Goal: Task Accomplishment & Management: Manage account settings

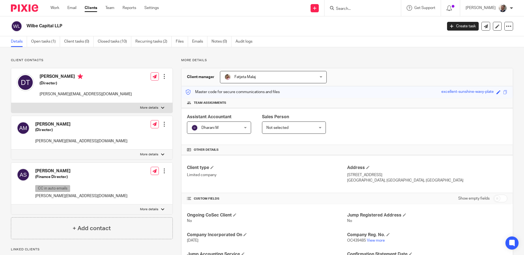
click at [95, 6] on link "Clients" at bounding box center [91, 7] width 13 height 5
click at [401, 53] on div "Client contacts [PERSON_NAME] (Director) [PERSON_NAME][EMAIL_ADDRESS][DOMAIN_NA…" at bounding box center [262, 193] width 524 height 293
click at [90, 9] on link "Clients" at bounding box center [91, 7] width 13 height 5
click at [207, 6] on div "Send new email Create task Add client Get Support Contact via email Check our d…" at bounding box center [345, 8] width 357 height 16
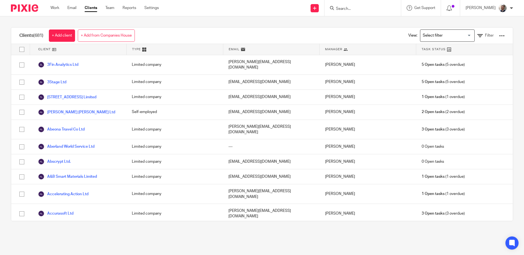
click at [208, 22] on div "Clients (681) + Add client + Add from Companies House View: Loading... Filter C…" at bounding box center [262, 123] width 524 height 215
click at [496, 33] on div "View: Loading... Filter" at bounding box center [452, 36] width 121 height 16
click at [499, 36] on div at bounding box center [501, 35] width 5 height 5
click at [459, 49] on link "Import data from a CSV file" at bounding box center [458, 48] width 76 height 8
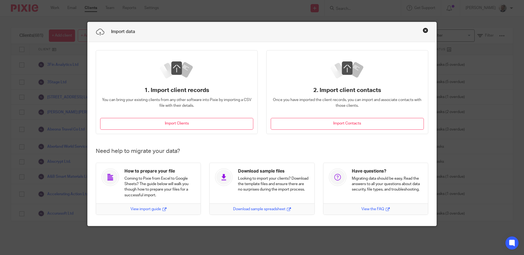
click at [425, 31] on button "Close this dialog window" at bounding box center [424, 30] width 5 height 5
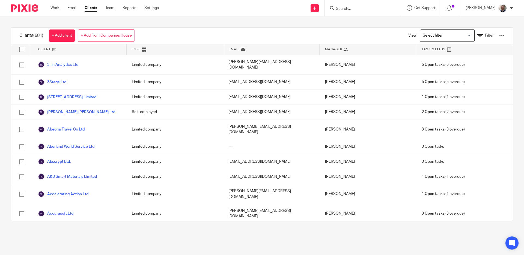
click at [499, 35] on div at bounding box center [501, 35] width 5 height 5
click at [450, 65] on link "Export clients to CSV file" at bounding box center [458, 64] width 76 height 8
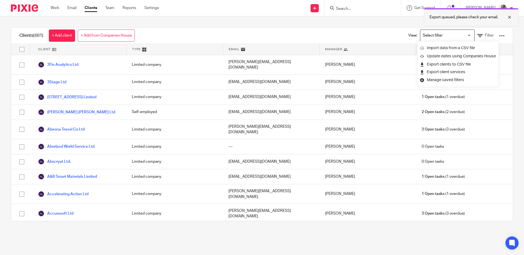
click at [509, 17] on div at bounding box center [505, 17] width 15 height 7
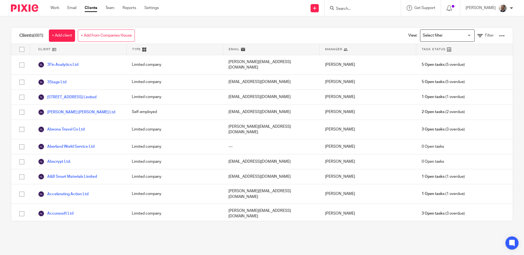
click at [186, 31] on div "Clients (681) + Add client + Add from Companies House View: Loading... Filter" at bounding box center [261, 36] width 501 height 16
click at [227, 29] on div "Clients (681) + Add client + Add from Companies House View: Loading... Filter" at bounding box center [261, 36] width 501 height 16
click at [197, 27] on div "Clients (681) + Add client + Add from Companies House View: Loading... Filter C…" at bounding box center [262, 124] width 502 height 194
click at [201, 9] on div "Send new email Create task Add client Get Support Contact via email Check our d…" at bounding box center [345, 8] width 357 height 16
click at [210, 22] on div "Clients (681) + Add client + Add from Companies House View: Loading... Filter C…" at bounding box center [262, 123] width 524 height 215
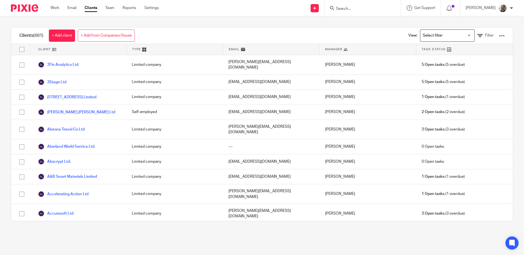
click at [207, 11] on div "Send new email Create task Add client Get Support Contact via email Check our d…" at bounding box center [345, 8] width 357 height 16
click at [215, 20] on div "Clients (681) + Add client + Add from Companies House View: Loading... Filter C…" at bounding box center [262, 123] width 524 height 215
click at [220, 3] on div "Send new email Create task Add client Get Support Contact via email Check our d…" at bounding box center [345, 8] width 357 height 16
click at [224, 20] on div "Clients (681) + Add client + Add from Companies House View: Loading... Filter C…" at bounding box center [262, 123] width 524 height 215
click at [221, 10] on div "Send new email Create task Add client Get Support Contact via email Check our d…" at bounding box center [345, 8] width 357 height 16
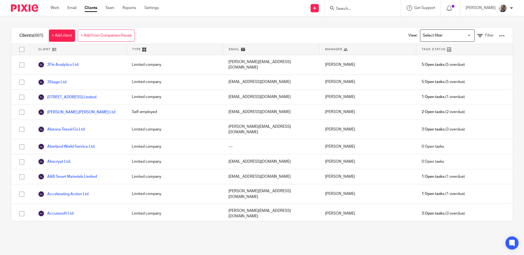
click at [220, 20] on div "Clients (681) + Add client + Add from Companies House View: Loading... Filter C…" at bounding box center [262, 123] width 524 height 215
click at [227, 6] on div "Send new email Create task Add client Get Support Contact via email Check our d…" at bounding box center [345, 8] width 357 height 16
click at [39, 36] on span "(681)" at bounding box center [38, 35] width 10 height 4
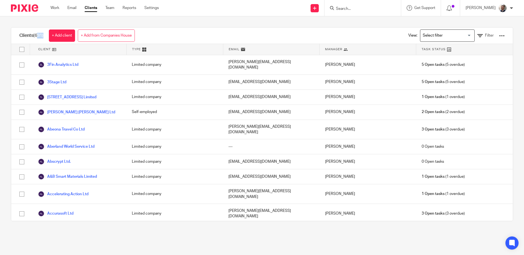
click at [172, 20] on div "Clients (681) + Add client + Add from Companies House View: Loading... Filter C…" at bounding box center [262, 123] width 524 height 215
click at [189, 9] on div "Send new email Create task Add client Get Support Contact via email Check our d…" at bounding box center [345, 8] width 357 height 16
click at [186, 20] on div "Clients (681) + Add client + Add from Companies House View: Loading... Filter C…" at bounding box center [262, 123] width 524 height 215
click at [187, 8] on div "Send new email Create task Add client Get Support Contact via email Check our d…" at bounding box center [345, 8] width 357 height 16
click at [186, 21] on div "Clients (681) + Add client + Add from Companies House View: Loading... Filter C…" at bounding box center [262, 123] width 524 height 215
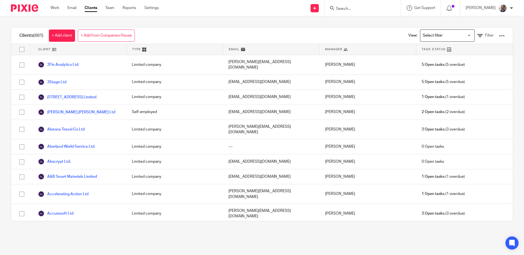
click at [188, 8] on div "Send new email Create task Add client Get Support Contact via email Check our d…" at bounding box center [345, 8] width 357 height 16
click at [499, 36] on div at bounding box center [501, 35] width 5 height 5
click at [470, 48] on link "Import data from a CSV file" at bounding box center [458, 48] width 76 height 8
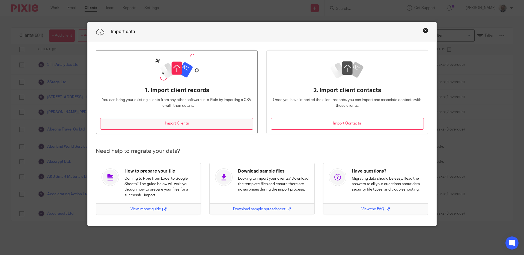
click at [207, 126] on button "Import Clients" at bounding box center [176, 124] width 153 height 12
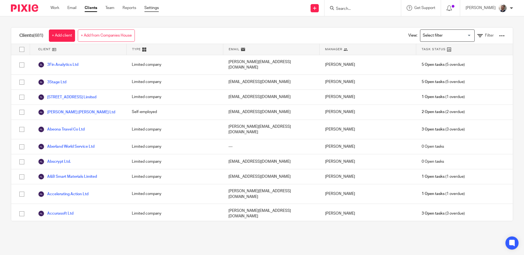
click at [149, 9] on link "Settings" at bounding box center [151, 7] width 14 height 5
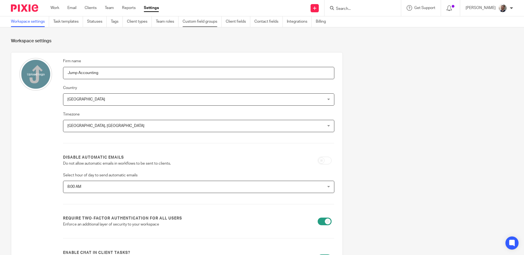
click at [194, 22] on link "Custom field groups" at bounding box center [201, 21] width 39 height 11
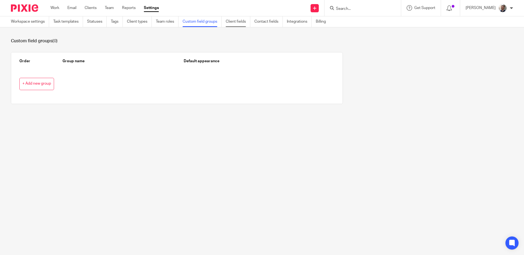
click at [234, 23] on link "Client fields" at bounding box center [238, 21] width 25 height 11
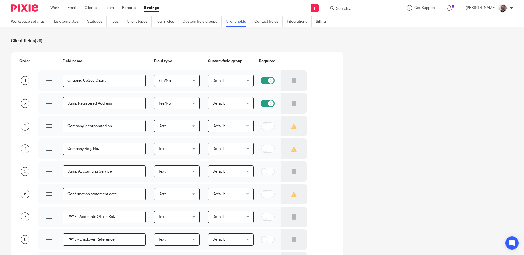
click at [266, 82] on input "checkbox" at bounding box center [267, 81] width 14 height 8
checkbox input "false"
click at [263, 102] on input "checkbox" at bounding box center [267, 104] width 14 height 8
checkbox input "false"
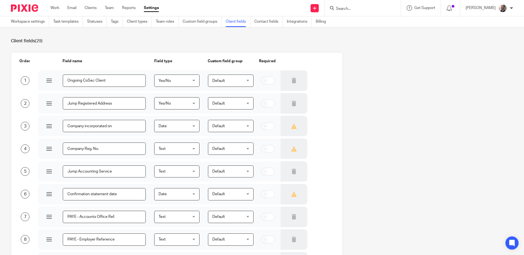
click at [302, 35] on section "Client fields (29) Order Field name Field type Custom field group Required 1 On…" at bounding box center [262, 140] width 524 height 227
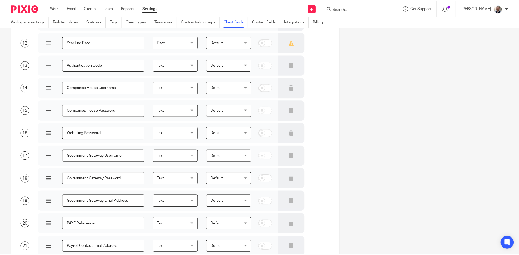
scroll to position [524, 0]
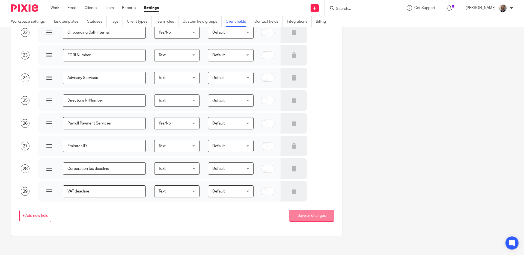
click at [307, 220] on button "Save all changes" at bounding box center [311, 216] width 45 height 12
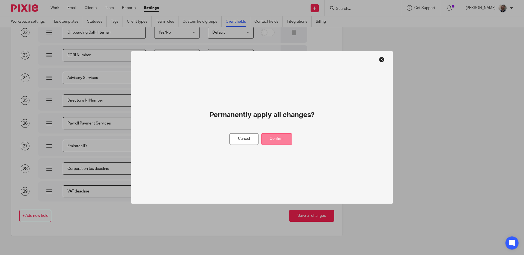
click at [275, 141] on button "Confirm" at bounding box center [276, 139] width 31 height 12
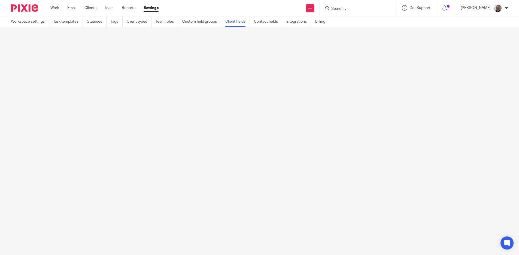
scroll to position [0, 0]
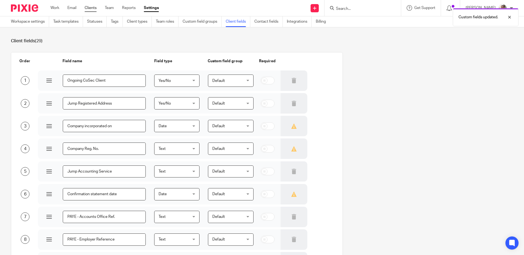
click at [94, 7] on link "Clients" at bounding box center [91, 7] width 12 height 5
click at [510, 17] on div at bounding box center [505, 17] width 15 height 7
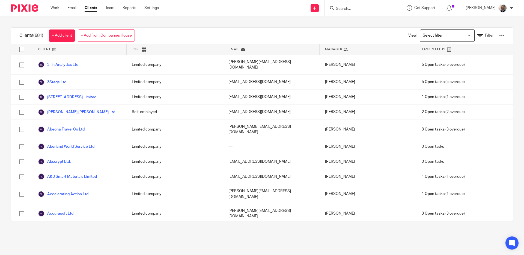
click at [499, 35] on div at bounding box center [501, 35] width 5 height 5
click at [456, 48] on link "Import data from a CSV file" at bounding box center [458, 48] width 76 height 8
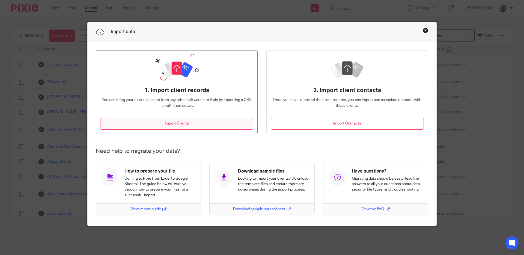
click at [201, 127] on button "Import Clients" at bounding box center [176, 124] width 153 height 12
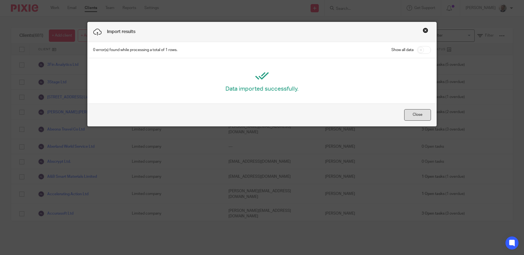
click at [407, 115] on button "Close" at bounding box center [417, 115] width 27 height 12
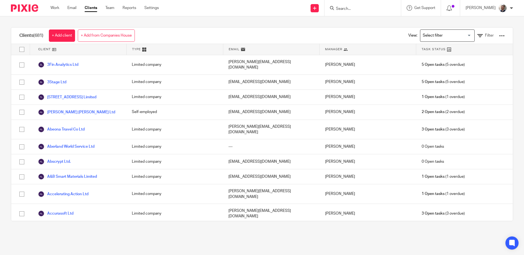
click at [349, 11] on div at bounding box center [362, 8] width 76 height 16
click at [354, 7] on input "Search" at bounding box center [359, 9] width 49 height 5
type input "jump a"
click at [357, 27] on div "Jump A ccounting Limited" at bounding box center [368, 21] width 76 height 17
click at [362, 18] on link at bounding box center [368, 21] width 68 height 8
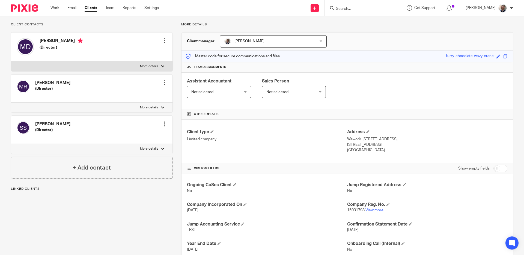
scroll to position [72, 0]
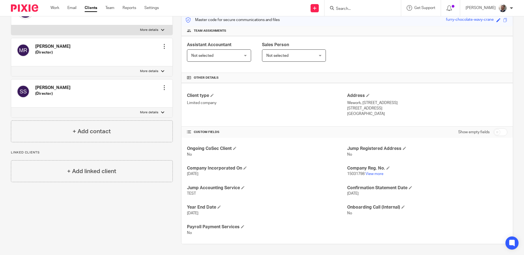
click at [174, 86] on div "More details Client manager [PERSON_NAME] [PERSON_NAME] [PERSON_NAME] A Abinand…" at bounding box center [343, 115] width 340 height 258
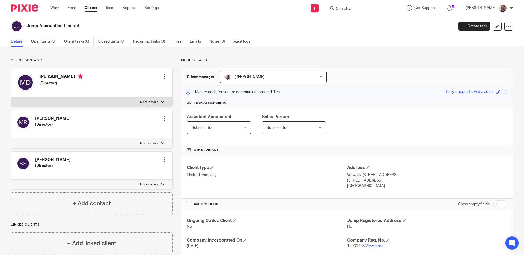
click at [175, 76] on div "More details Client manager Matt Dangell Matt Dangell Aashish A Abinandhana P.K…" at bounding box center [343, 187] width 340 height 258
click at [322, 54] on div "Client contacts Matthew Edward Dangell (Director) Edit contact Create client fr…" at bounding box center [262, 187] width 524 height 280
drag, startPoint x: 339, startPoint y: 60, endPoint x: 330, endPoint y: 54, distance: 10.9
click at [339, 59] on p "More details" at bounding box center [347, 60] width 332 height 4
click at [91, 10] on link "Clients" at bounding box center [91, 7] width 13 height 5
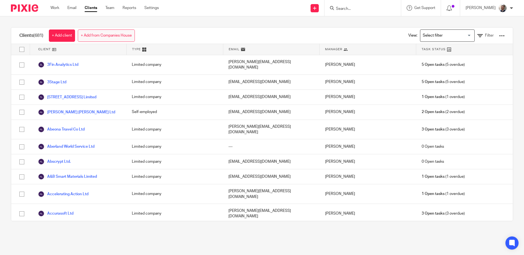
click at [127, 34] on link "+ Add from Companies House" at bounding box center [106, 35] width 57 height 12
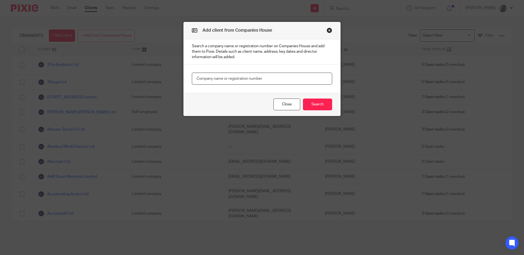
click at [207, 80] on input "text" at bounding box center [262, 79] width 140 height 12
type input "[DATE] tribe"
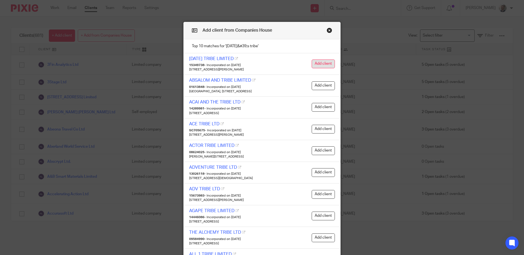
click at [325, 67] on button "Add client" at bounding box center [322, 63] width 23 height 9
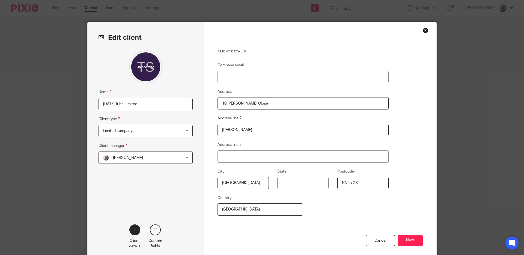
click at [171, 158] on span "[PERSON_NAME]" at bounding box center [138, 157] width 71 height 11
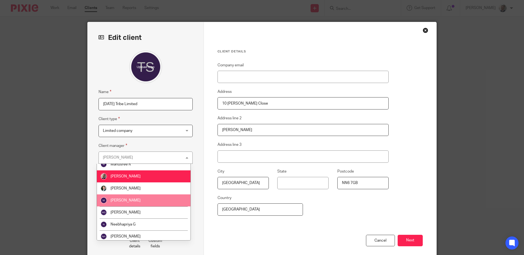
scroll to position [570, 0]
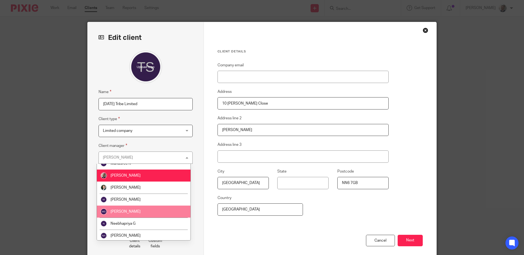
click at [160, 209] on li "[PERSON_NAME]" at bounding box center [144, 211] width 94 height 12
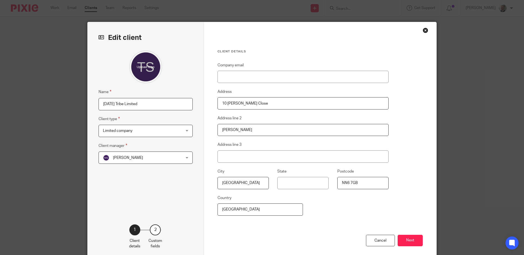
drag, startPoint x: 236, startPoint y: 233, endPoint x: 246, endPoint y: 230, distance: 9.8
click at [236, 235] on div "Cancel Next" at bounding box center [319, 247] width 205 height 25
click at [420, 244] on button "Next" at bounding box center [409, 241] width 25 height 12
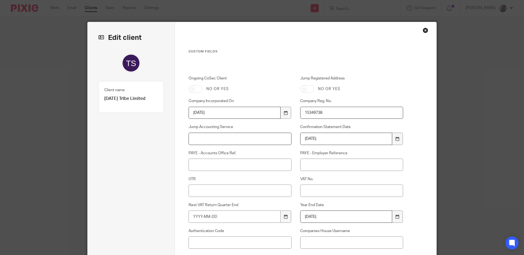
click at [257, 139] on input "Jump Accounting Service" at bounding box center [239, 139] width 103 height 12
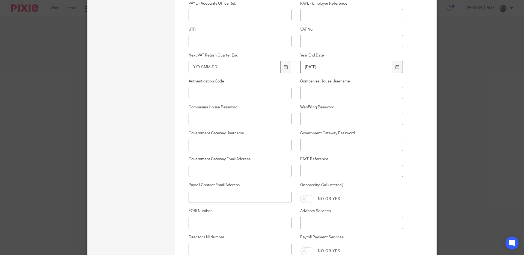
scroll to position [151, 0]
type input "Year End Accounts Only"
click at [263, 193] on input "Payroll Contact Email Address" at bounding box center [239, 196] width 103 height 12
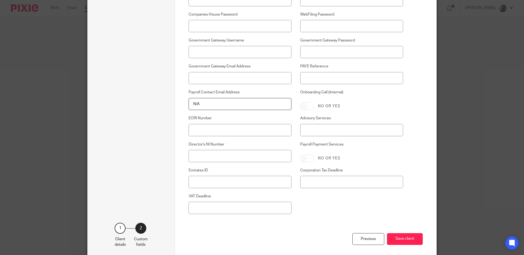
scroll to position [268, 0]
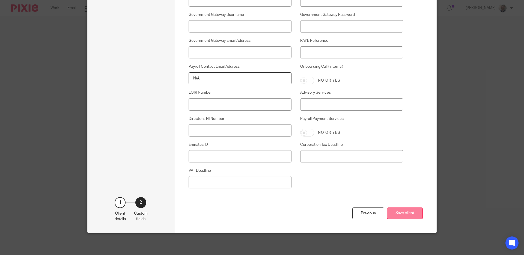
type input "N/A"
click at [413, 213] on button "Save client" at bounding box center [405, 213] width 36 height 12
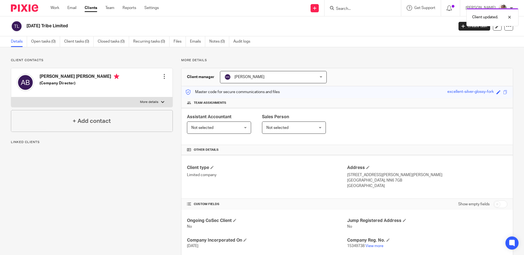
click at [163, 76] on div at bounding box center [163, 76] width 5 height 5
click at [122, 89] on link "Edit contact" at bounding box center [138, 89] width 52 height 8
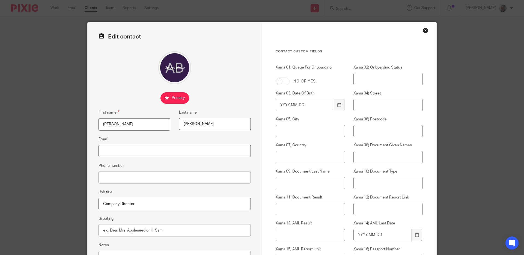
click at [187, 150] on input "Email" at bounding box center [174, 151] width 152 height 12
paste input "[PERSON_NAME][EMAIL_ADDRESS][DOMAIN_NAME]"
type input "[PERSON_NAME][EMAIL_ADDRESS][DOMAIN_NAME]"
click at [192, 176] on input "Phone number" at bounding box center [174, 177] width 152 height 12
paste input "07789037359"
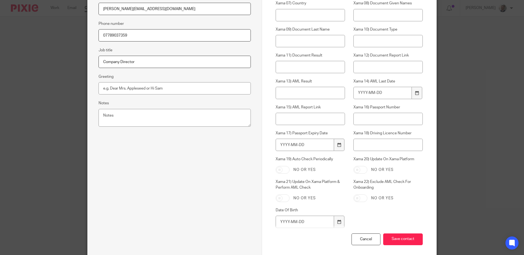
scroll to position [168, 0]
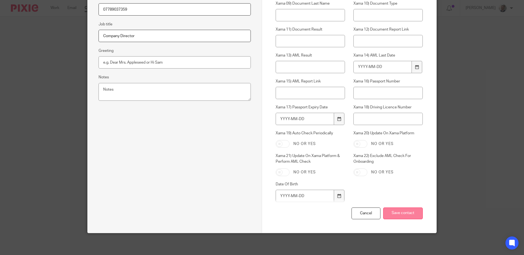
type input "07789037359"
click at [389, 213] on input "Save contact" at bounding box center [403, 213] width 40 height 12
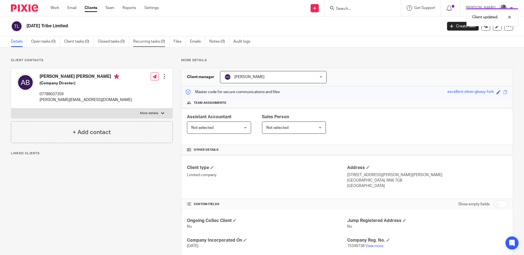
click at [147, 40] on link "Recurring tasks (0)" at bounding box center [151, 41] width 36 height 11
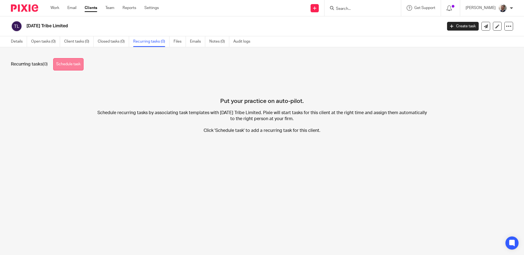
click at [73, 66] on link "Schedule task" at bounding box center [68, 64] width 30 height 12
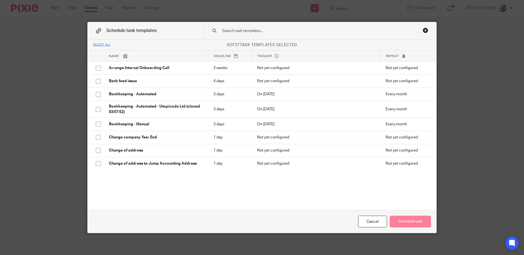
scroll to position [394, 0]
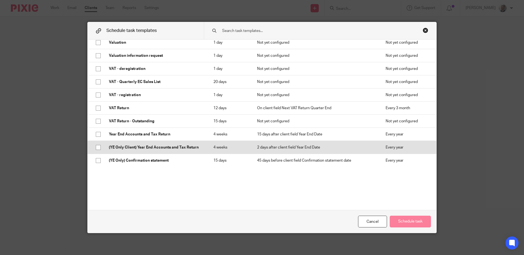
click at [161, 145] on p "(YE Only Client) Year End Accounts and Tax Return" at bounding box center [156, 147] width 94 height 5
checkbox input "true"
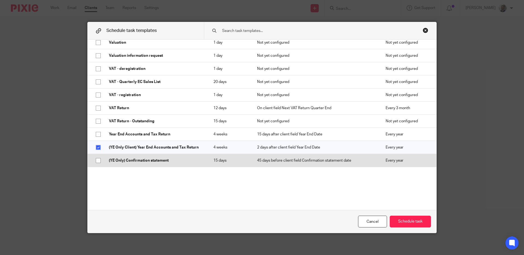
click at [163, 161] on p "(YE Only) Confirmation statement" at bounding box center [156, 160] width 94 height 5
checkbox input "true"
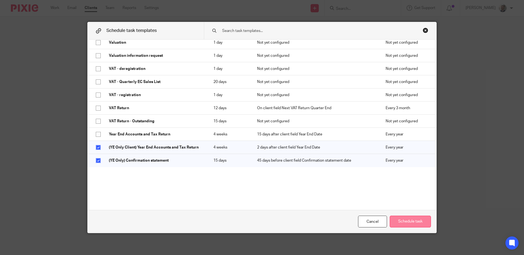
click at [401, 222] on button "Schedule task" at bounding box center [409, 221] width 41 height 12
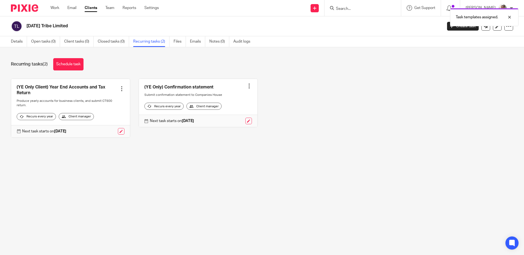
click at [103, 59] on div "Recurring tasks (2) Schedule task" at bounding box center [262, 64] width 502 height 12
click at [42, 44] on link "Open tasks (0)" at bounding box center [45, 41] width 29 height 11
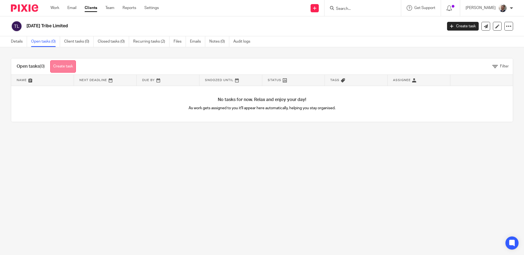
click at [61, 64] on link "Create task" at bounding box center [63, 66] width 26 height 12
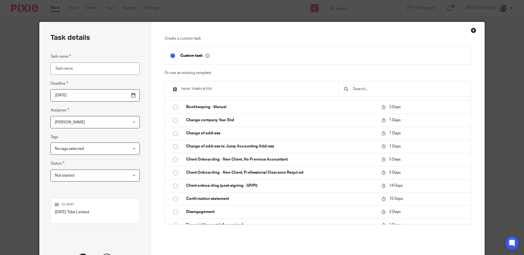
scroll to position [357, 0]
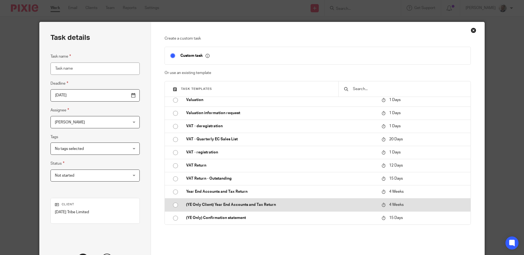
click at [250, 206] on p "(YE Only Client) Year End Accounts and Tax Return" at bounding box center [281, 204] width 190 height 5
type input "[DATE]"
type input "(YE Only Client) Year End Accounts and Tax Return"
checkbox input "false"
radio input "true"
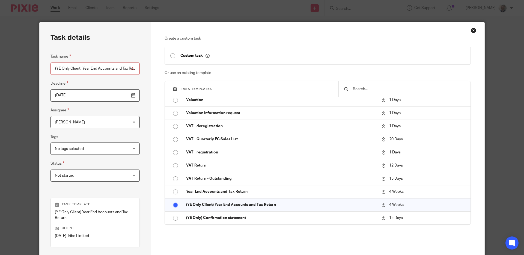
drag, startPoint x: 79, startPoint y: 71, endPoint x: 49, endPoint y: 67, distance: 30.2
click at [50, 67] on input "(YE Only Client) Year End Accounts and Tax Return" at bounding box center [94, 68] width 89 height 12
type input "2024 Year End Accounts and Tax Return"
click at [86, 99] on input "[DATE]" at bounding box center [94, 95] width 89 height 12
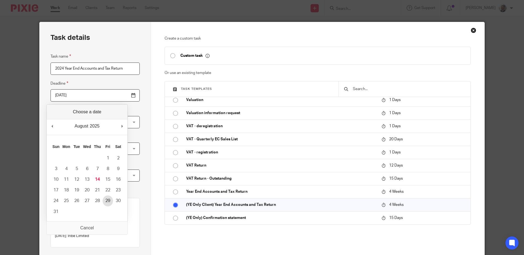
type input "[DATE]"
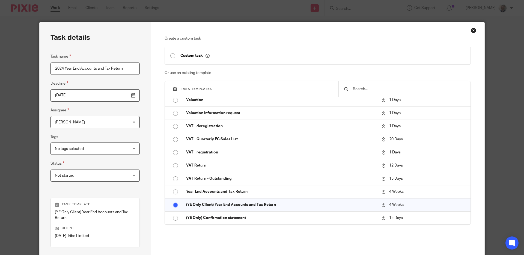
click at [107, 123] on div "[PERSON_NAME] [PERSON_NAME]" at bounding box center [94, 122] width 89 height 12
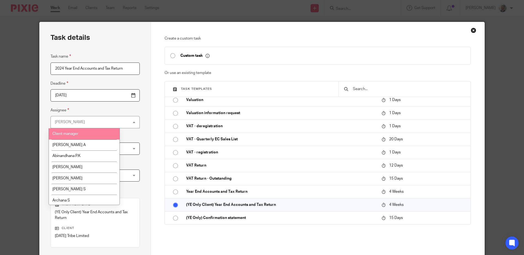
click at [101, 129] on li "Client manager" at bounding box center [84, 133] width 71 height 11
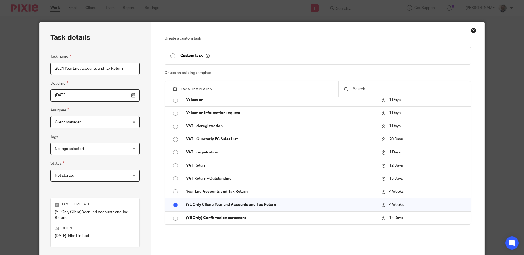
drag, startPoint x: 142, startPoint y: 156, endPoint x: 147, endPoint y: 163, distance: 8.8
click at [142, 156] on div "Task details Task name 2024 Year End Accounts and [DATE] [DATE] Assignee Client…" at bounding box center [95, 164] width 111 height 284
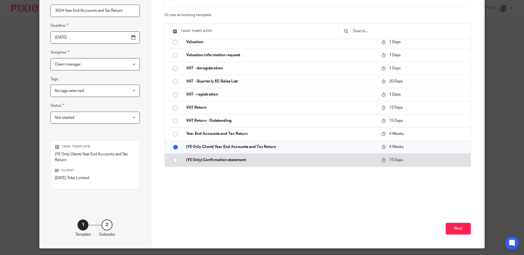
scroll to position [73, 0]
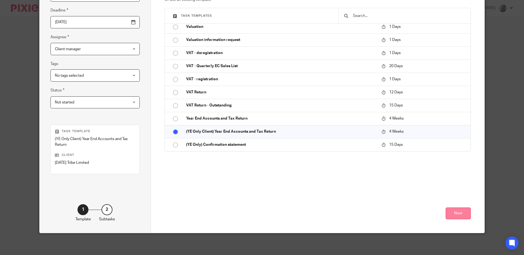
click at [448, 208] on button "Next" at bounding box center [457, 213] width 25 height 12
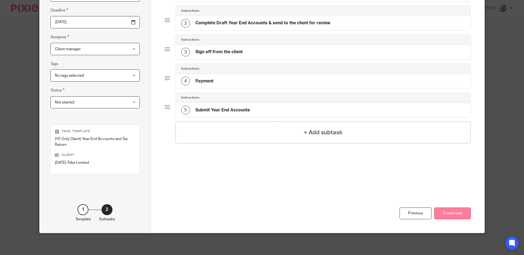
click at [459, 212] on button "Create task" at bounding box center [452, 213] width 37 height 12
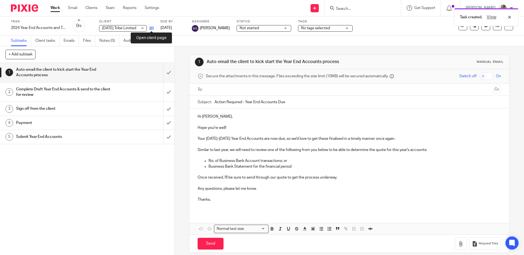
click at [152, 26] on icon at bounding box center [151, 28] width 4 height 4
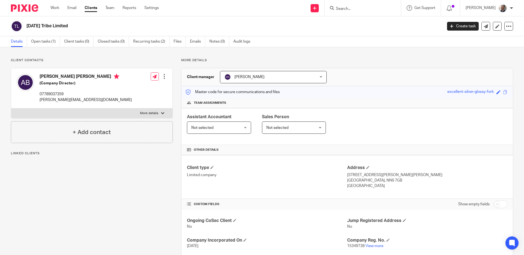
click at [187, 18] on div "[DATE] Tribe Limited Create task Update from Companies House Export data Merge …" at bounding box center [262, 26] width 524 height 20
click at [172, 25] on h2 "[DATE] Tribe Limited" at bounding box center [191, 26] width 330 height 6
click at [217, 41] on link "Notes (0)" at bounding box center [219, 41] width 20 height 11
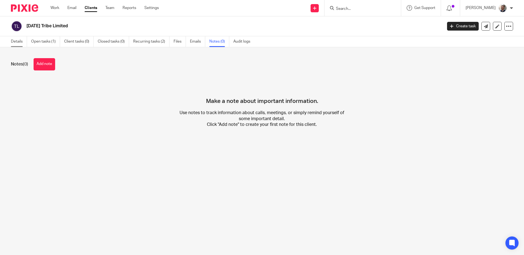
click at [16, 40] on link "Details" at bounding box center [19, 41] width 16 height 11
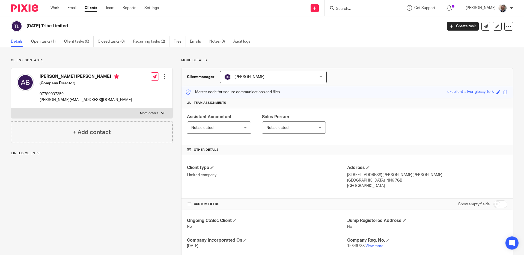
click at [239, 127] on span "Not selected" at bounding box center [214, 127] width 47 height 11
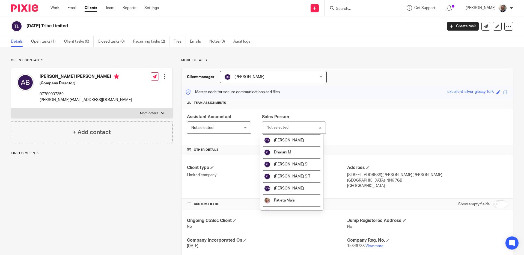
scroll to position [343, 0]
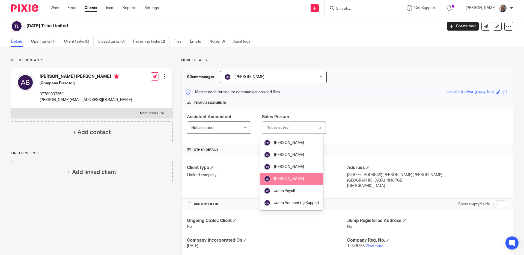
click at [301, 185] on li "[PERSON_NAME]" at bounding box center [291, 179] width 63 height 12
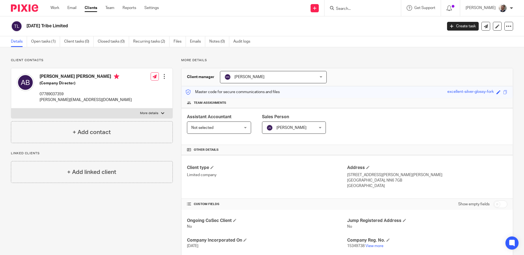
click at [349, 117] on div "Assistant Accountant Not selected Not selected Not selected [PERSON_NAME] A Abi…" at bounding box center [346, 126] width 331 height 37
click at [212, 41] on link "Notes (0)" at bounding box center [219, 41] width 20 height 11
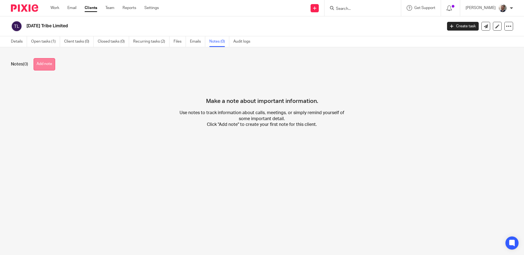
click at [43, 63] on button "Add note" at bounding box center [45, 64] width 22 height 12
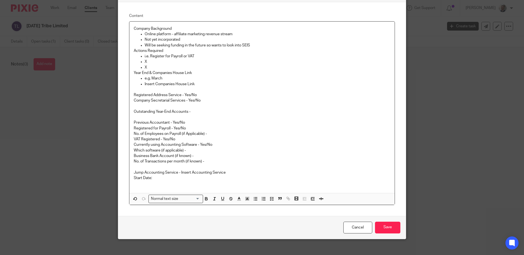
scroll to position [41, 0]
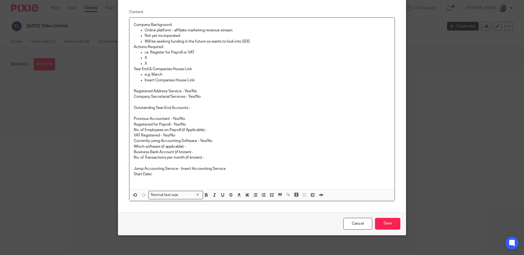
click at [188, 168] on p "Jump Accounting Service - Insert Accounting Service" at bounding box center [262, 168] width 256 height 5
click at [208, 173] on p "Start Date:" at bounding box center [262, 173] width 256 height 5
click at [171, 61] on p "X" at bounding box center [267, 63] width 245 height 5
click at [251, 43] on p "Will be seeking funding in the future so wants to look into SEIS" at bounding box center [267, 41] width 245 height 5
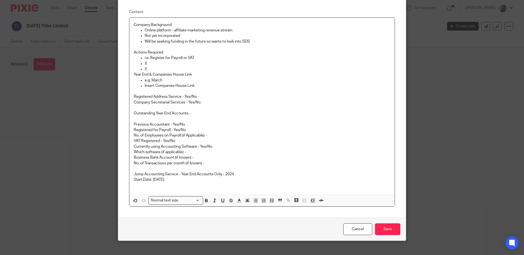
click at [260, 41] on p "Will be seeking funding in the future so wants to look into SEIS" at bounding box center [267, 41] width 245 height 5
click at [154, 69] on p "X" at bounding box center [267, 68] width 245 height 5
drag, startPoint x: 154, startPoint y: 69, endPoint x: 127, endPoint y: 54, distance: 31.0
click at [129, 54] on div "Company Background Online platform - affiliate marketing revenue stream Not yet…" at bounding box center [261, 106] width 265 height 177
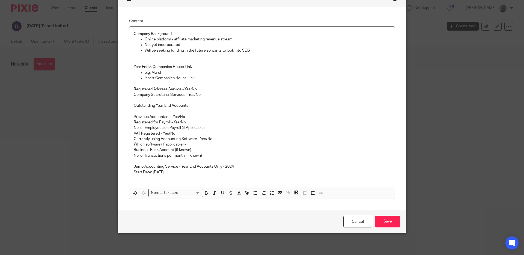
scroll to position [27, 0]
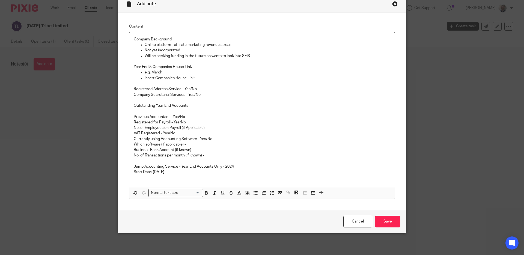
click at [163, 74] on p "e.g. March" at bounding box center [267, 72] width 245 height 5
drag, startPoint x: 194, startPoint y: 50, endPoint x: 142, endPoint y: 49, distance: 52.6
click at [142, 49] on ul "Online platform - affiliate marketing revenue stream Not yet incorporated Will …" at bounding box center [262, 50] width 256 height 17
click at [211, 51] on p "43 transactions for the period" at bounding box center [267, 49] width 245 height 5
click at [208, 65] on p "Year End & Companies House Link" at bounding box center [262, 66] width 256 height 5
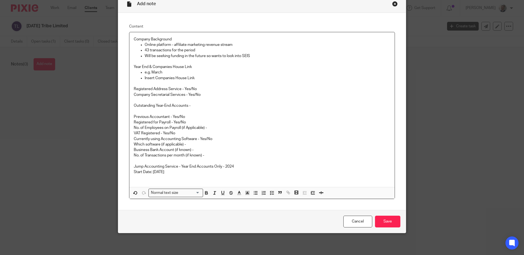
click at [174, 72] on p "e.g. March" at bounding box center [267, 72] width 245 height 5
click at [194, 107] on p "Outstanding Year-End Accounts -" at bounding box center [262, 105] width 256 height 5
click at [178, 116] on p "Previous Accountant - Yes/No" at bounding box center [262, 116] width 256 height 5
click at [179, 121] on p "Registered for Payroll - Yes/No" at bounding box center [262, 121] width 256 height 5
click at [189, 132] on p "VAT Registered - Yes/No" at bounding box center [262, 132] width 256 height 5
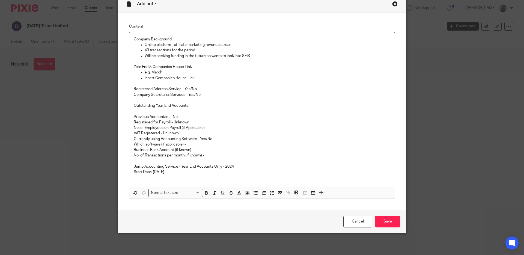
click at [215, 140] on p "Currently using Accounting Software - Yes/No" at bounding box center [262, 138] width 256 height 5
click at [211, 147] on p "Which software (if applicable) - Quickbooks" at bounding box center [262, 144] width 256 height 5
click at [214, 154] on p "No. of Transactions per month (if known) -" at bounding box center [262, 154] width 256 height 5
click at [186, 172] on p "Start Date: 14th August 2025" at bounding box center [262, 171] width 256 height 5
click at [196, 79] on p "Insert Companies House Link" at bounding box center [267, 77] width 245 height 5
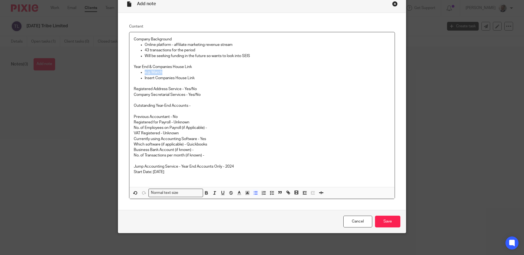
drag, startPoint x: 169, startPoint y: 72, endPoint x: 139, endPoint y: 73, distance: 29.5
click at [140, 74] on ul "e.g. March Insert Companies House Link" at bounding box center [262, 75] width 256 height 11
click at [190, 89] on p "Registered Address Service - Yes/No" at bounding box center [262, 88] width 256 height 5
click at [204, 104] on p "Outstanding Year-End Accounts -" at bounding box center [262, 105] width 256 height 5
click at [210, 151] on p "Business Bank Account (if known) -" at bounding box center [262, 149] width 256 height 5
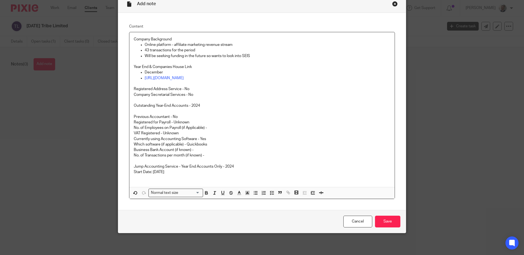
click at [211, 154] on p "No. of Transactions per month (if known) -" at bounding box center [262, 154] width 256 height 5
click at [206, 148] on p "Business Bank Account (if known) -" at bounding box center [262, 149] width 256 height 5
click at [217, 173] on p "Start Date: 14th August 2025" at bounding box center [262, 171] width 256 height 5
click at [213, 126] on p "No. of Employees on Payroll (if Applicable) -" at bounding box center [262, 127] width 256 height 5
click at [182, 50] on p "43 transactions for the period" at bounding box center [267, 49] width 245 height 5
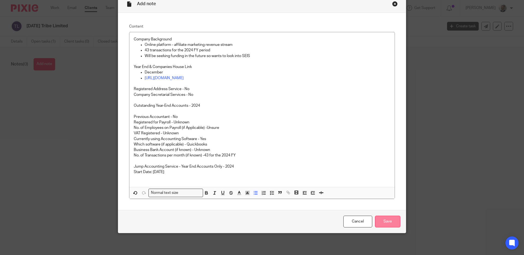
click at [384, 223] on input "Save" at bounding box center [387, 221] width 25 height 12
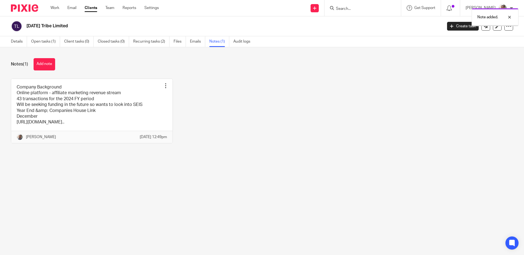
click at [287, 151] on div "Company Background Online platform - affiliate marketing revenue stream 43 tran…" at bounding box center [257, 115] width 510 height 73
click at [220, 101] on div "Company Background Online platform - affiliate marketing revenue stream 43 tran…" at bounding box center [257, 115] width 510 height 73
click at [176, 65] on div "Notes (1) Add note" at bounding box center [262, 64] width 502 height 12
